Goal: Task Accomplishment & Management: Use online tool/utility

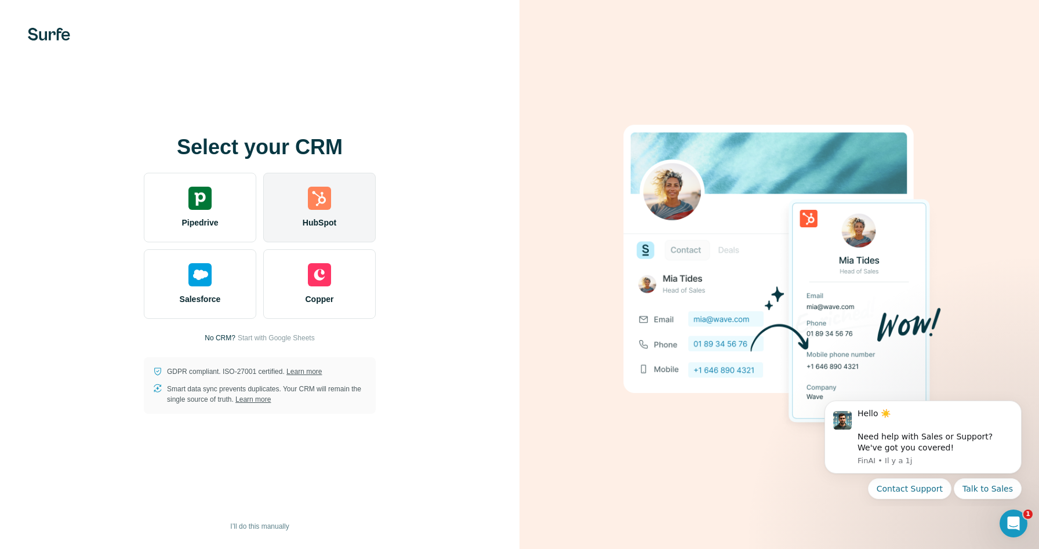
click at [343, 216] on div "HubSpot" at bounding box center [319, 208] width 112 height 70
click at [333, 213] on div "HubSpot" at bounding box center [319, 208] width 112 height 70
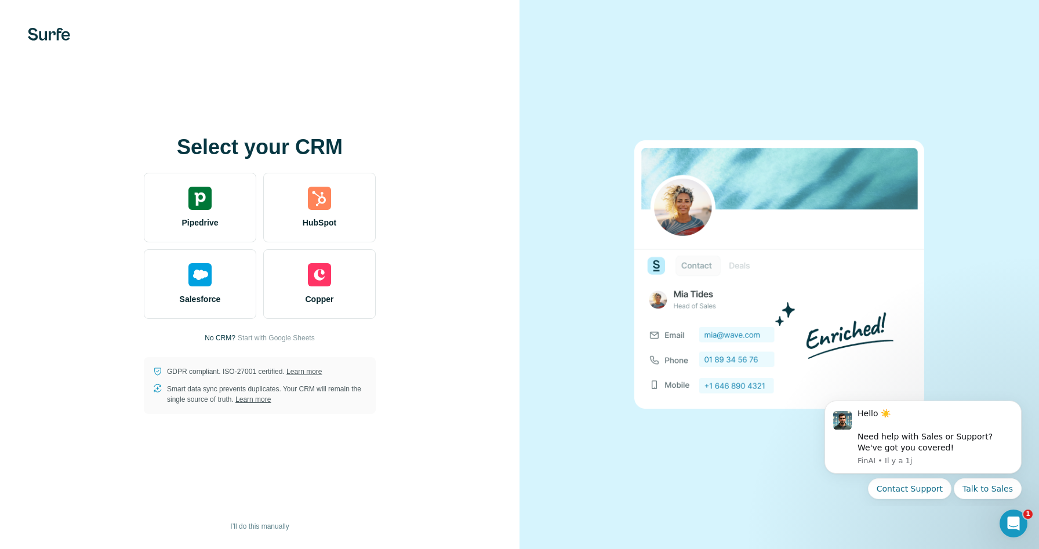
click at [378, 62] on div "Select your CRM Pipedrive HubSpot Salesforce Copper No CRM? Start with Google S…" at bounding box center [259, 274] width 519 height 549
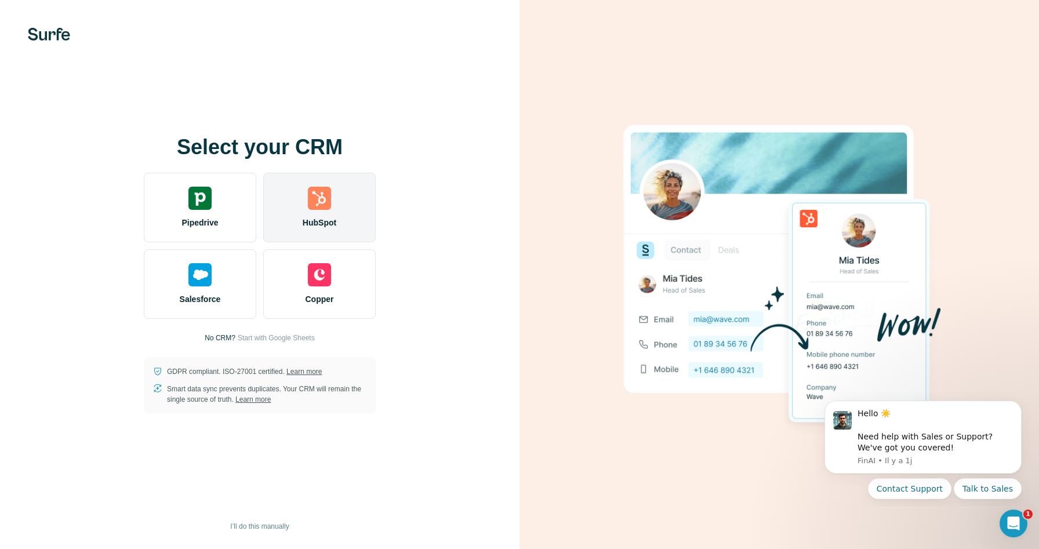
click at [295, 218] on div "HubSpot" at bounding box center [319, 208] width 112 height 70
click at [312, 221] on span "HubSpot" at bounding box center [320, 223] width 34 height 12
